Goal: Task Accomplishment & Management: Use online tool/utility

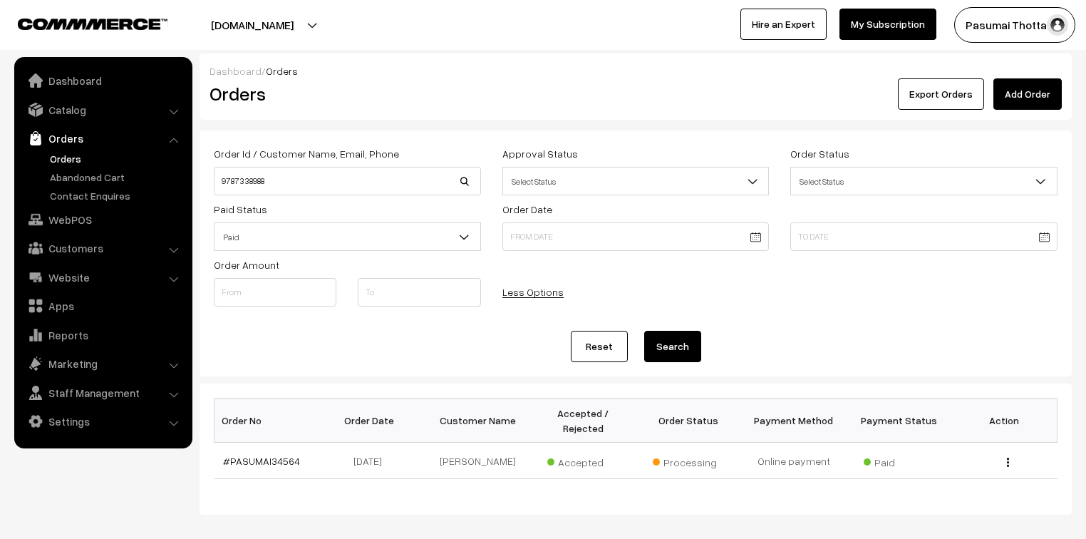
click at [183, 177] on body "Thank you for showing interest. Our team will call you shortly. Close pasumaith…" at bounding box center [543, 303] width 1086 height 607
type input "savitha"
click at [644, 331] on button "Search" at bounding box center [672, 346] width 57 height 31
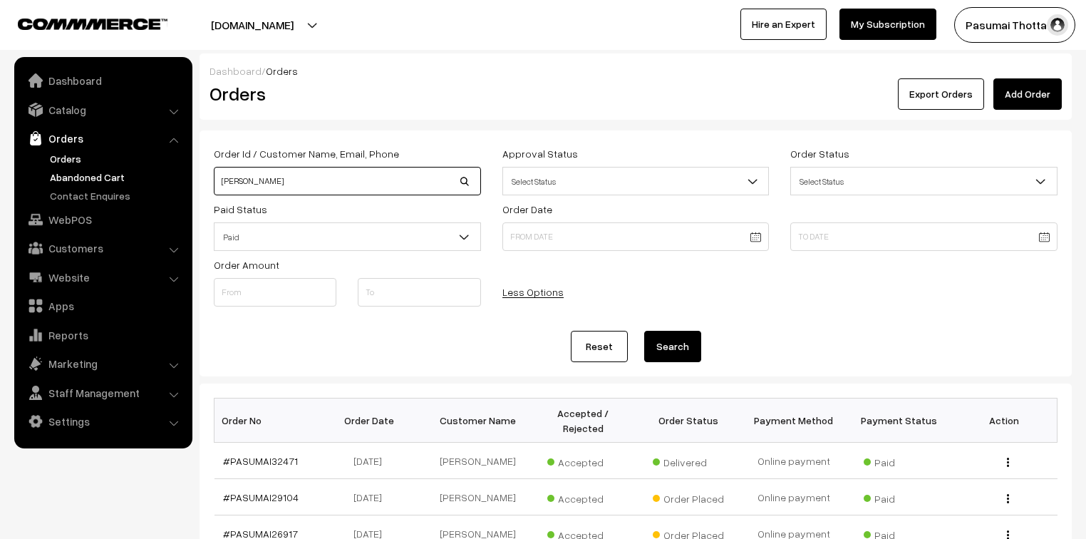
drag, startPoint x: 262, startPoint y: 181, endPoint x: 182, endPoint y: 177, distance: 80.6
click at [182, 177] on body "Thank you for showing interest. Our team will call you shortly. Close pasumaith…" at bounding box center [543, 492] width 1086 height 985
type input "8121975326"
click at [644, 331] on button "Search" at bounding box center [672, 346] width 57 height 31
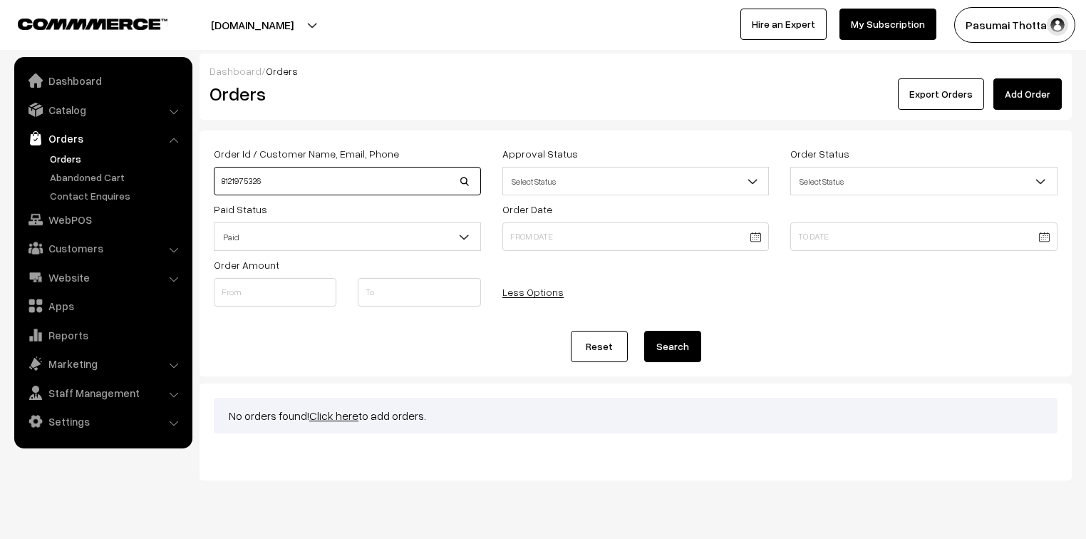
drag, startPoint x: 283, startPoint y: 182, endPoint x: 190, endPoint y: 170, distance: 94.1
click at [190, 170] on body "Thank you for showing interest. Our team will call you shortly. Close pasumaith…" at bounding box center [543, 286] width 1086 height 573
click at [254, 185] on input "cha" at bounding box center [347, 181] width 267 height 29
type input "chandulal"
click at [644, 331] on button "Search" at bounding box center [672, 346] width 57 height 31
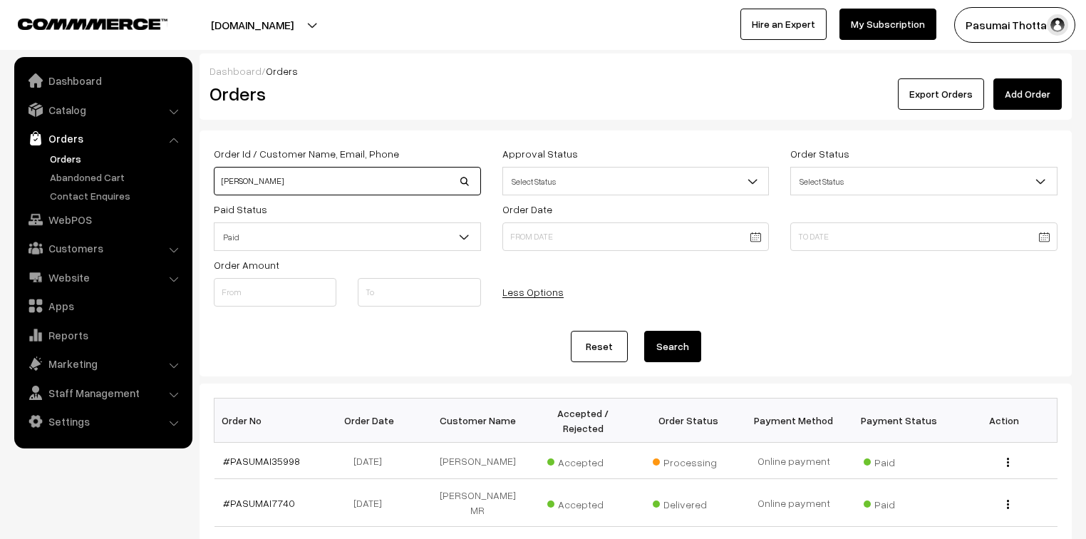
drag, startPoint x: 300, startPoint y: 186, endPoint x: 219, endPoint y: 183, distance: 81.3
click at [219, 183] on input "chandulal" at bounding box center [347, 181] width 267 height 29
type input "8148694972"
click at [644, 331] on button "Search" at bounding box center [672, 346] width 57 height 31
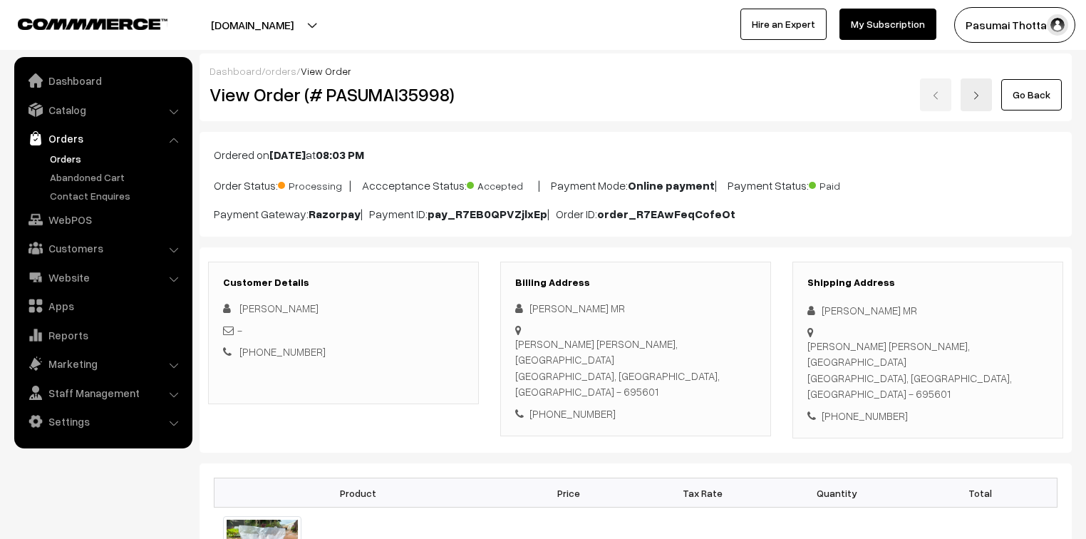
scroll to position [114, 0]
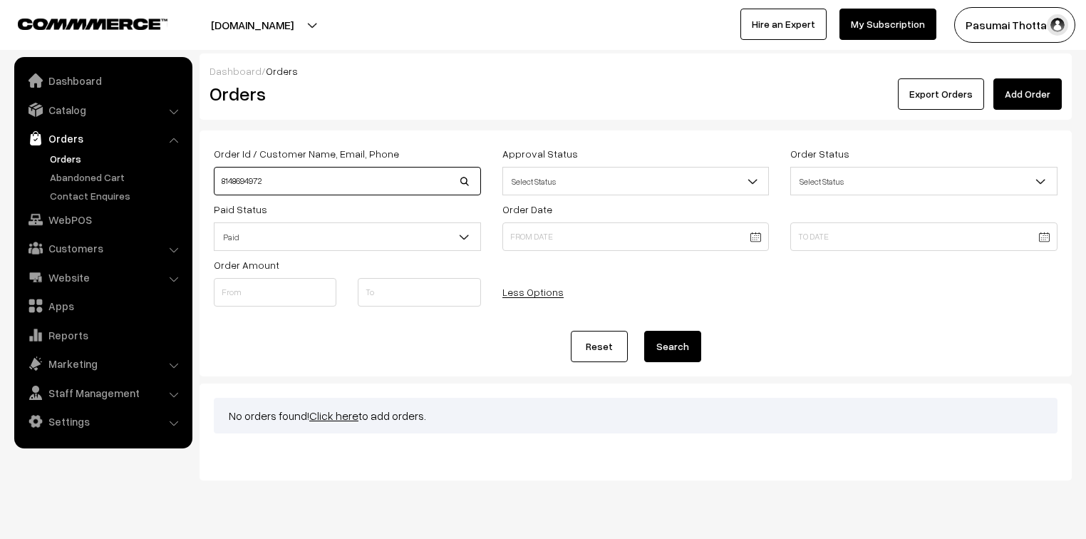
drag, startPoint x: 280, startPoint y: 180, endPoint x: 225, endPoint y: 177, distance: 55.0
click at [225, 177] on input "8148694972" at bounding box center [347, 181] width 267 height 29
type input "8"
type input "lakshmi"
click at [644, 331] on button "Search" at bounding box center [672, 346] width 57 height 31
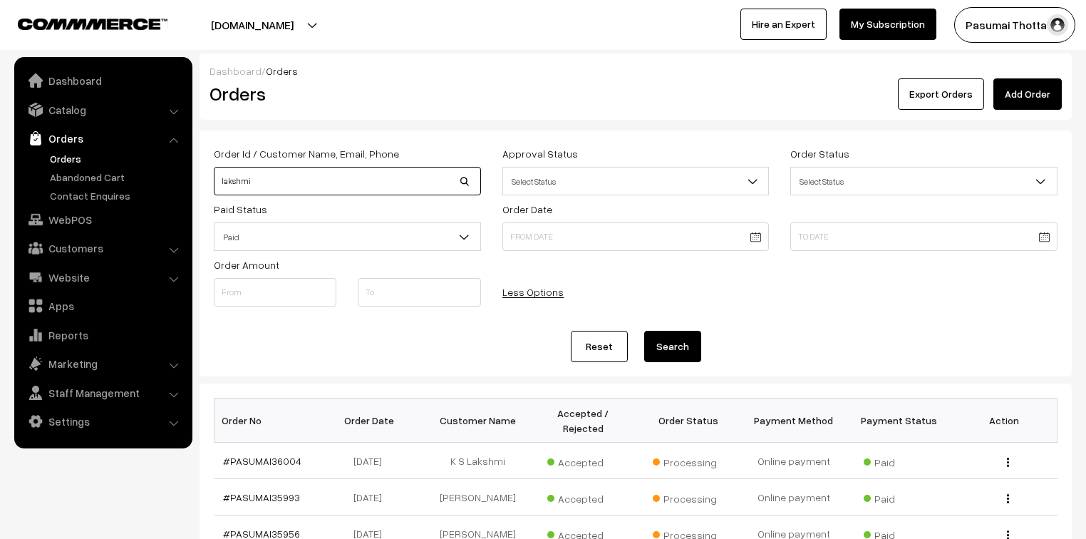
drag, startPoint x: 271, startPoint y: 191, endPoint x: 183, endPoint y: 185, distance: 87.8
click at [183, 185] on body "Thank you for showing interest. Our team will call you shortly. Close pasumaith…" at bounding box center [543, 492] width 1086 height 985
type input "36034"
click at [644, 331] on button "Search" at bounding box center [672, 346] width 57 height 31
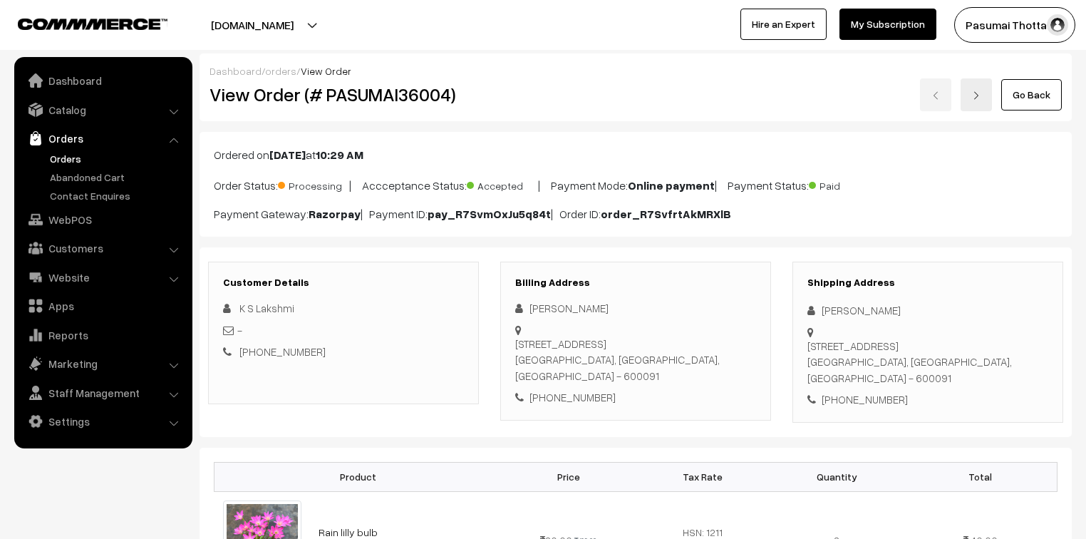
scroll to position [114, 0]
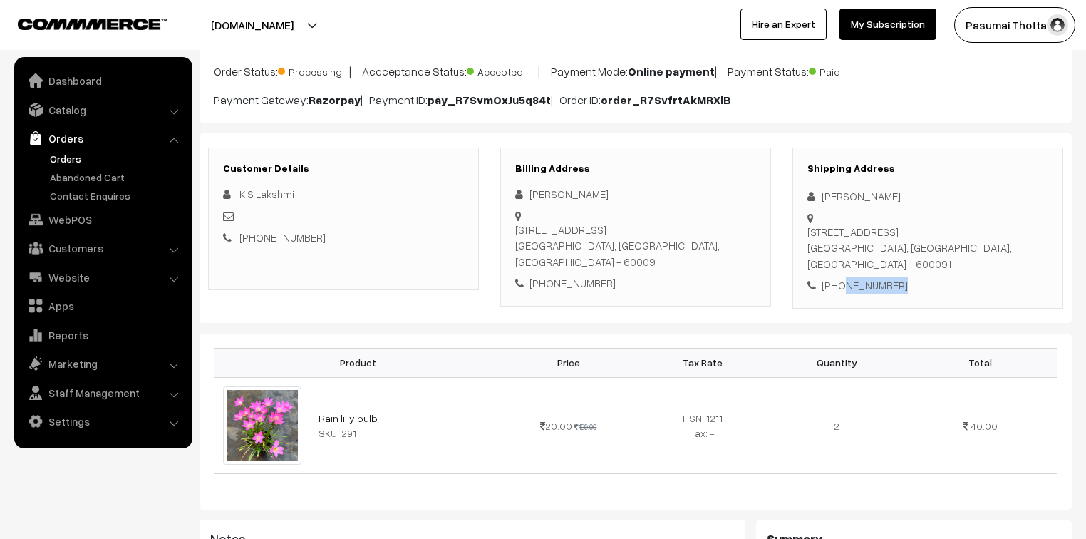
drag, startPoint x: 837, startPoint y: 285, endPoint x: 912, endPoint y: 283, distance: 74.1
click at [912, 283] on div "+91 8148694972" at bounding box center [927, 285] width 241 height 16
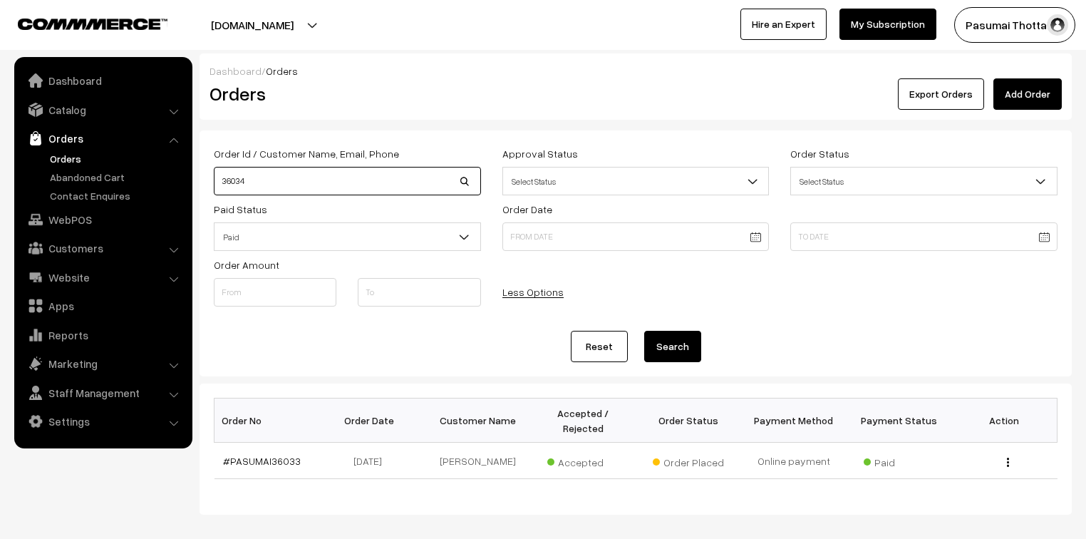
click at [255, 188] on input "36034" at bounding box center [347, 181] width 267 height 29
type input "36035"
click at [644, 331] on button "Search" at bounding box center [672, 346] width 57 height 31
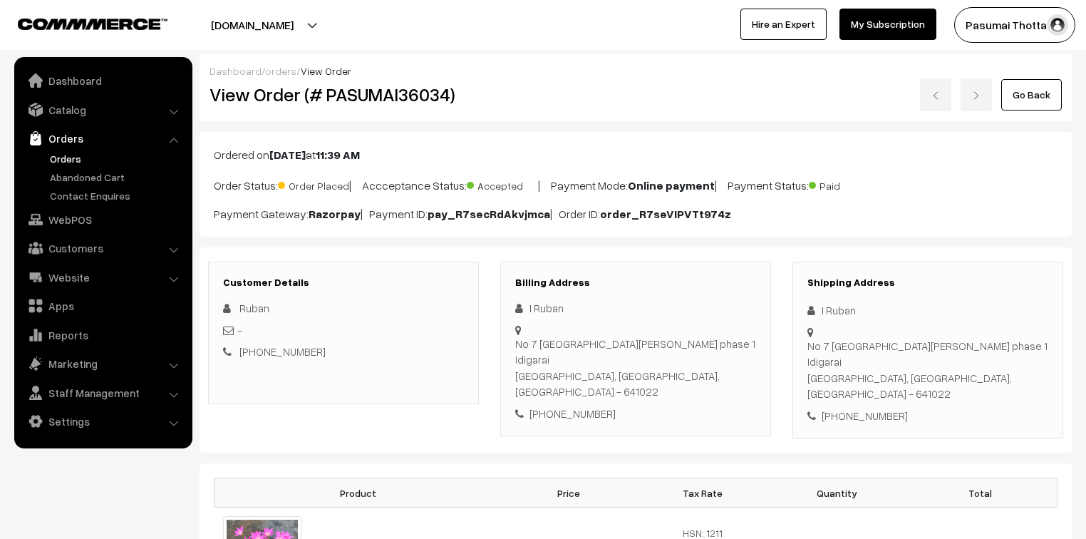
scroll to position [57, 0]
